Goal: Task Accomplishment & Management: Use online tool/utility

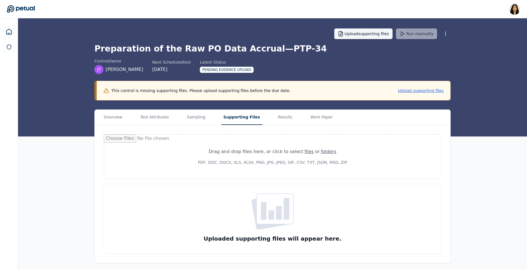
click at [368, 35] on button "Upload supporting files" at bounding box center [363, 33] width 59 height 11
click at [284, 119] on button "Results" at bounding box center [285, 117] width 19 height 15
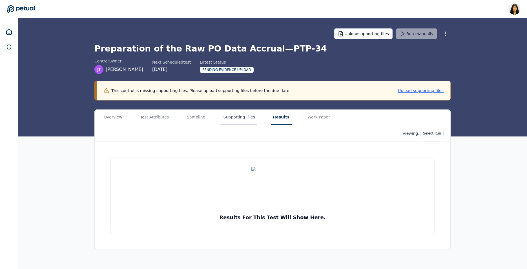
click at [240, 119] on button "Supporting Files" at bounding box center [239, 117] width 36 height 15
